Goal: Task Accomplishment & Management: Use online tool/utility

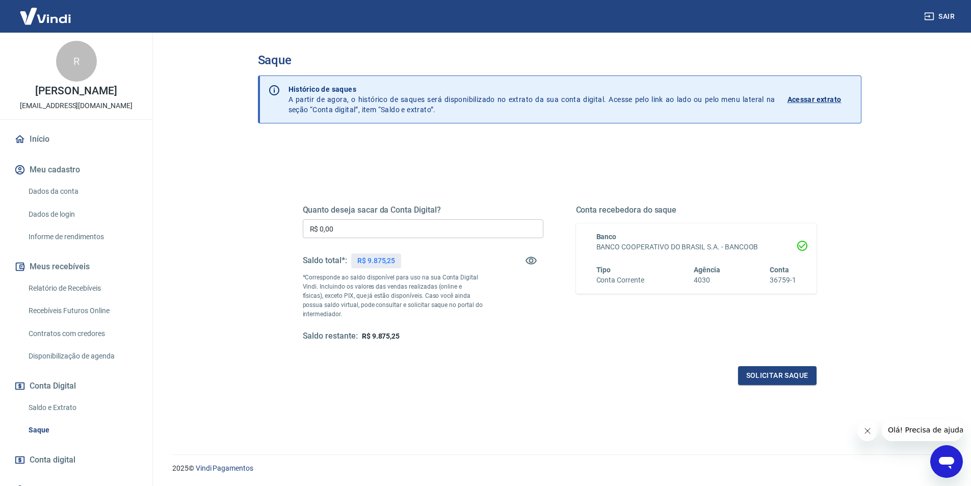
click at [405, 233] on input "R$ 0,00" at bounding box center [423, 228] width 241 height 19
type input "R$ 9.875,25"
click at [748, 370] on button "Solicitar saque" at bounding box center [777, 375] width 78 height 19
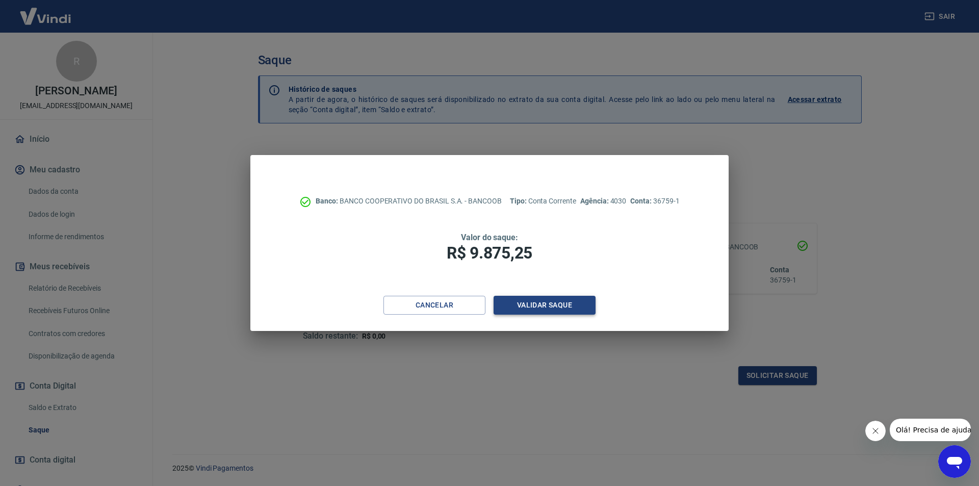
click at [580, 306] on button "Validar saque" at bounding box center [544, 305] width 102 height 19
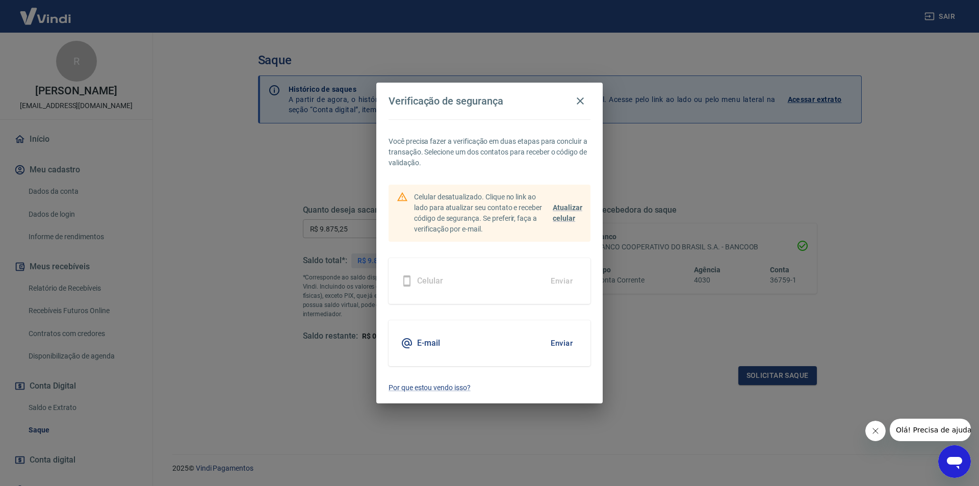
click at [565, 338] on button "Enviar" at bounding box center [561, 342] width 33 height 21
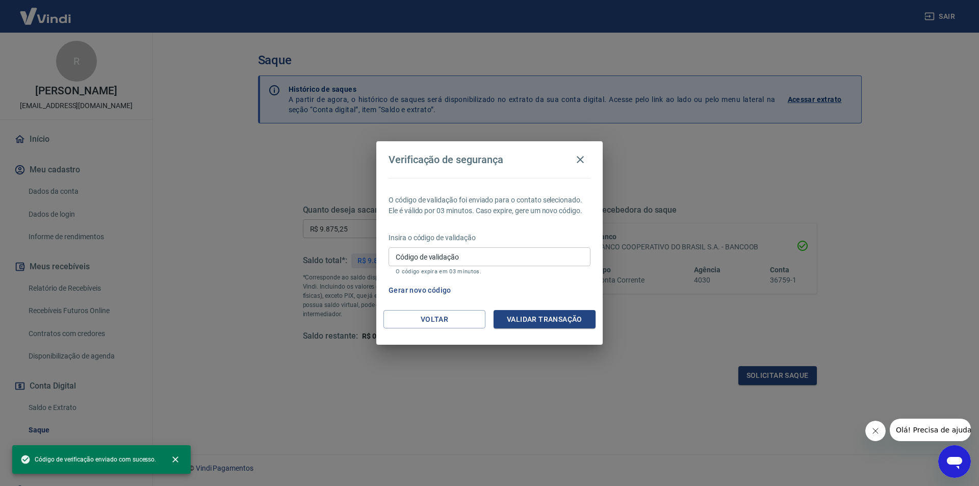
click at [494, 259] on input "Código de validação" at bounding box center [489, 256] width 202 height 19
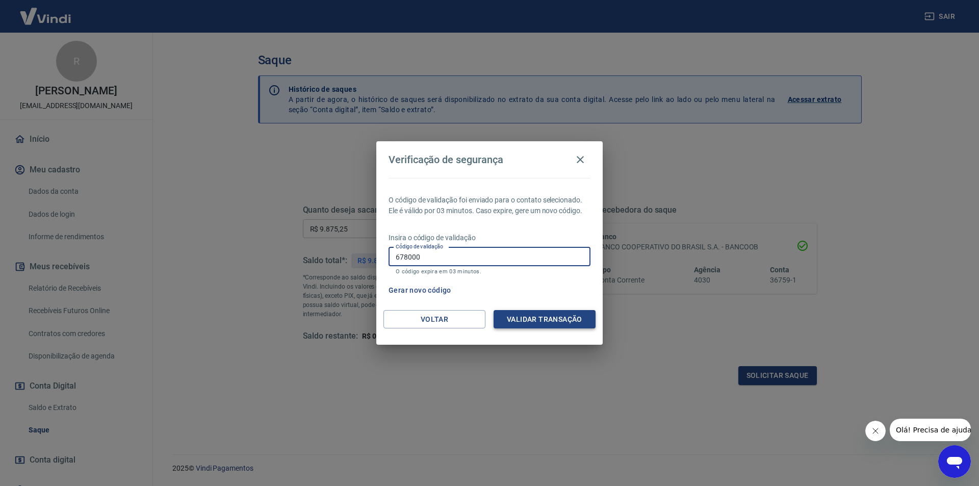
type input "678000"
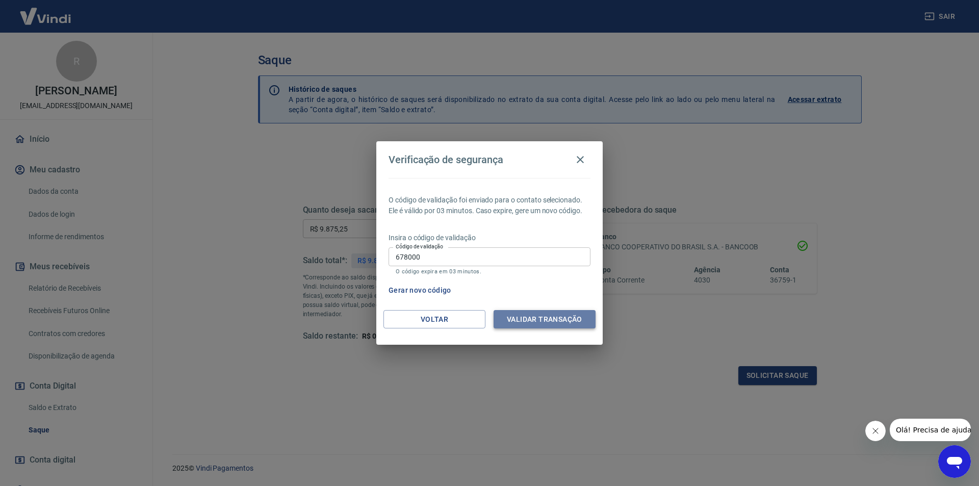
click at [544, 313] on button "Validar transação" at bounding box center [544, 319] width 102 height 19
